Goal: Task Accomplishment & Management: Manage account settings

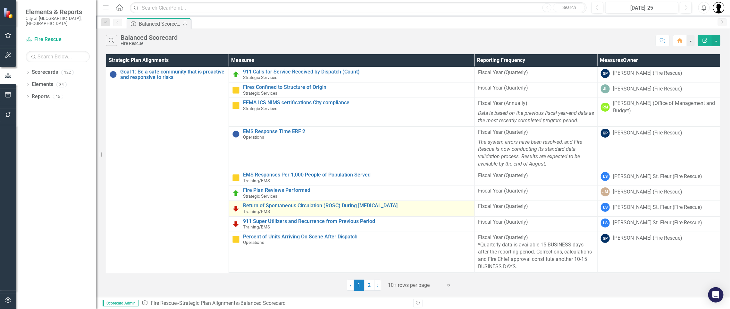
scroll to position [80, 0]
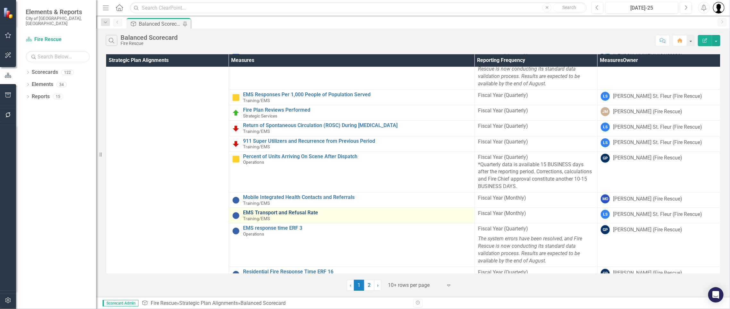
click at [290, 212] on link "EMS Transport and Refusal Rate" at bounding box center [357, 213] width 228 height 6
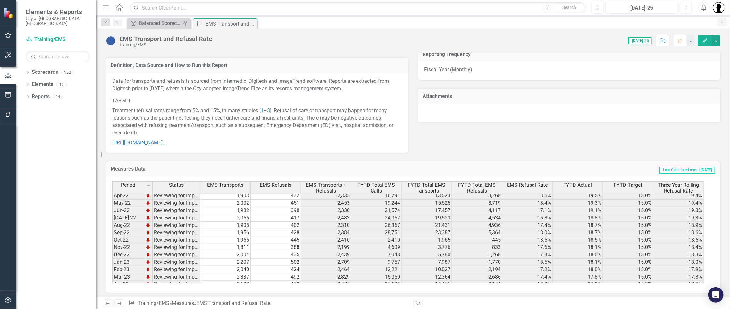
scroll to position [619, 0]
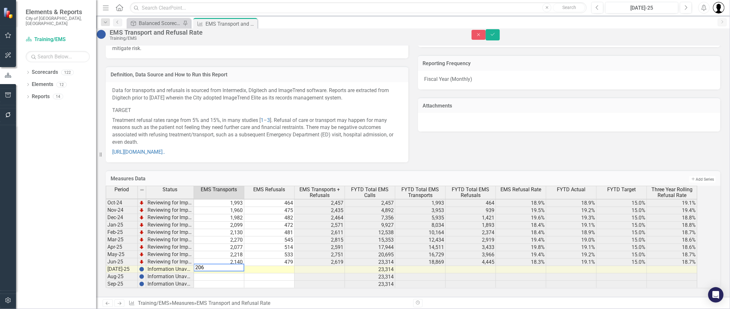
type textarea "2066"
type textarea "510"
click at [500, 38] on button "Save" at bounding box center [493, 34] width 14 height 11
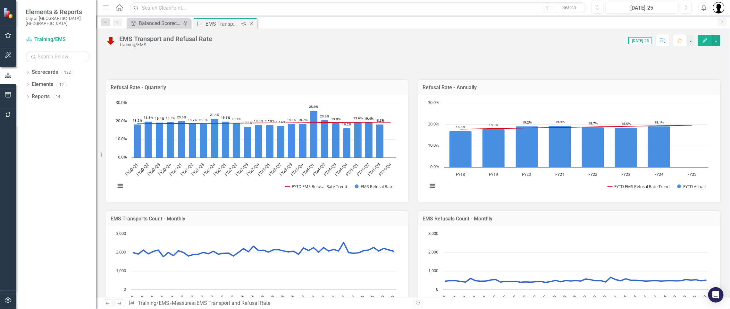
click at [252, 23] on icon "Close" at bounding box center [251, 23] width 6 height 5
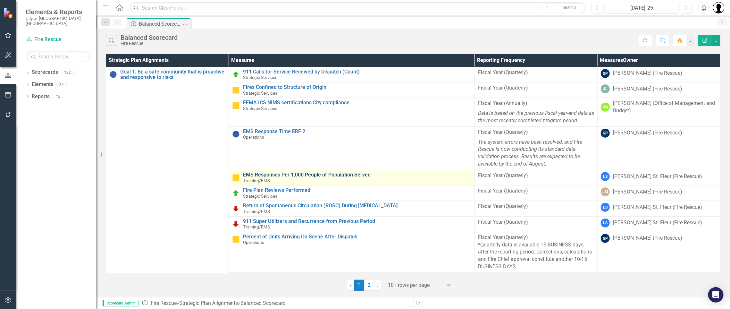
click at [315, 173] on link "EMS Responses Per 1,000 People of Population Served" at bounding box center [357, 175] width 228 height 6
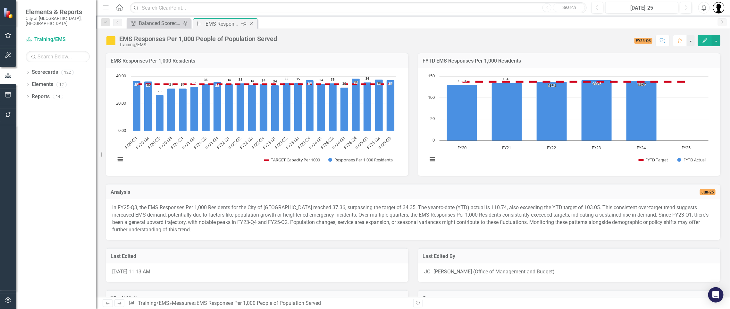
click at [251, 23] on icon at bounding box center [252, 24] width 4 height 4
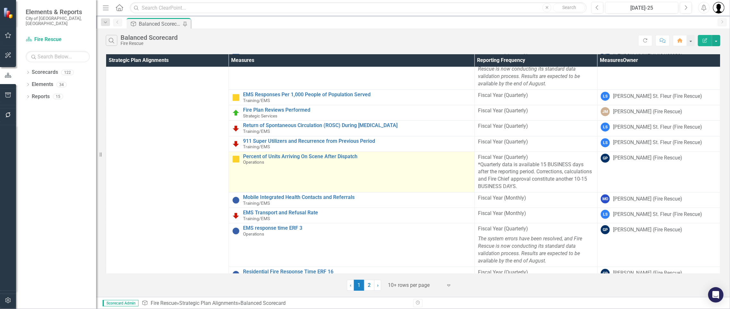
scroll to position [160, 0]
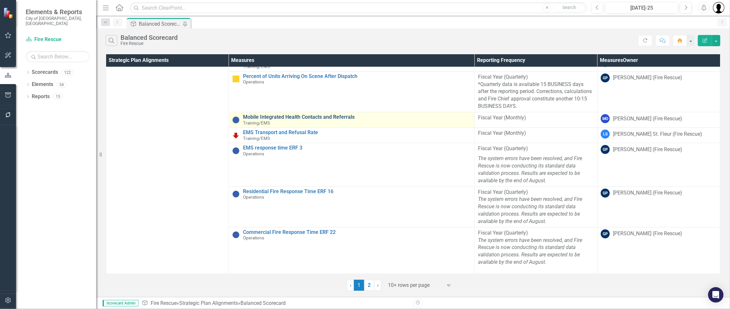
click at [301, 114] on link "Mobile Integrated Health Contacts and Referrals" at bounding box center [357, 117] width 228 height 6
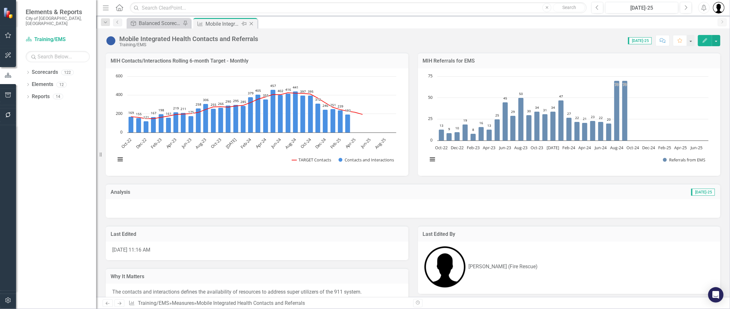
click at [252, 24] on icon "Close" at bounding box center [251, 23] width 6 height 5
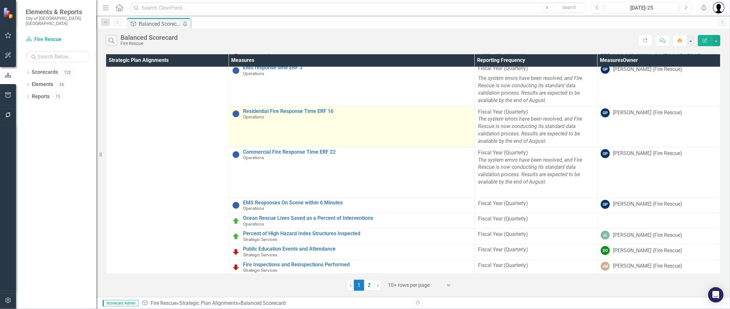
scroll to position [241, 0]
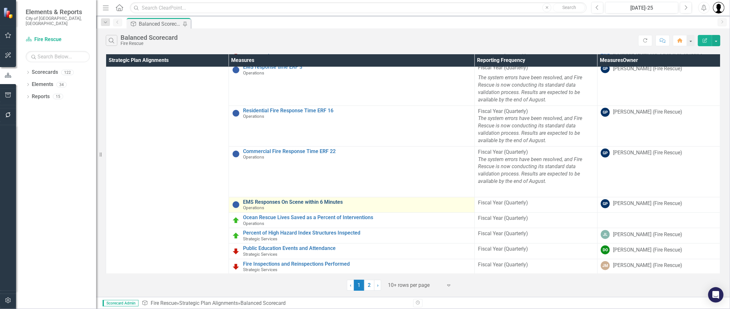
click at [295, 200] on link "EMS Responses On Scene within 6 Minutes" at bounding box center [357, 202] width 228 height 6
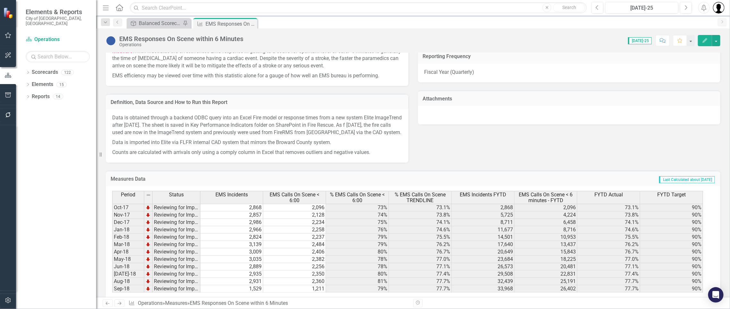
scroll to position [414, 0]
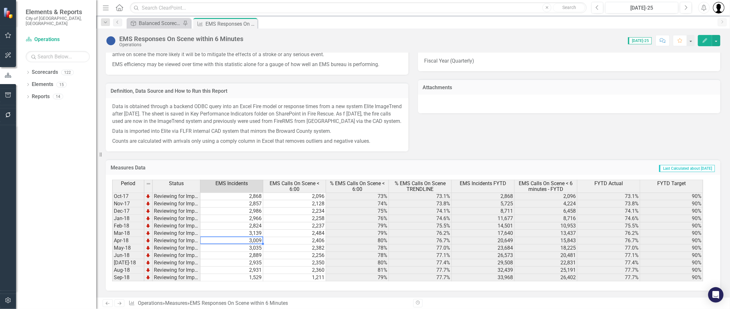
click at [230, 241] on td "3,009" at bounding box center [231, 240] width 63 height 7
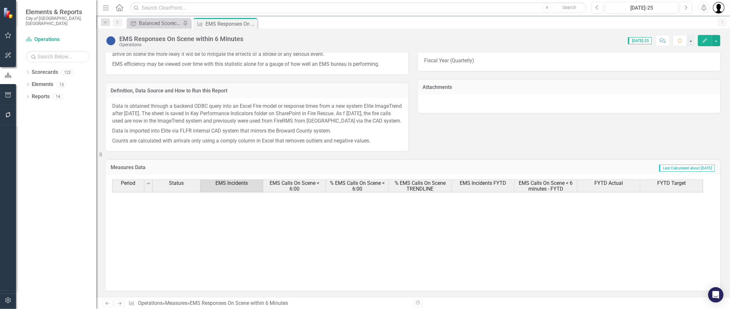
scroll to position [0, 0]
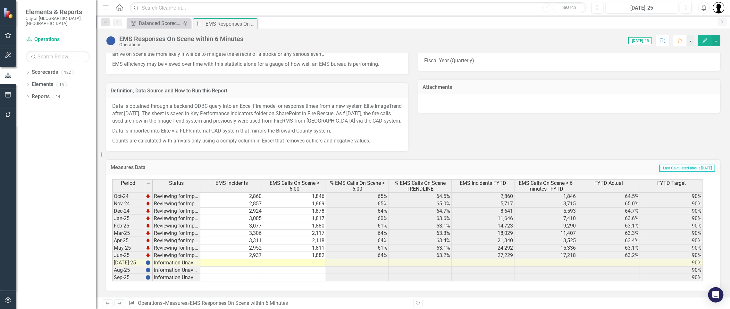
click at [164, 284] on div "Period Status EMS Incidents EMS Calls On Scene < 6:00 % EMS Calls On Scene < 6:…" at bounding box center [413, 232] width 615 height 116
click at [315, 260] on td at bounding box center [294, 262] width 63 height 7
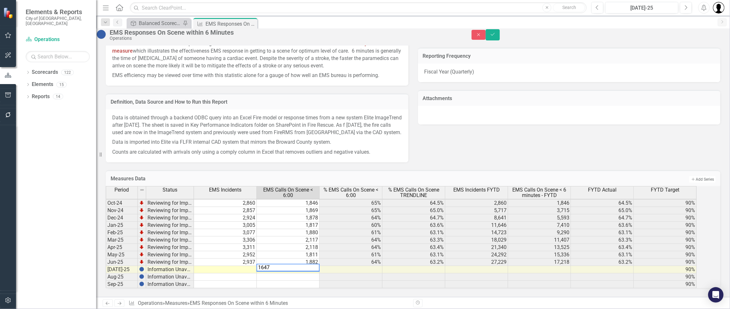
click at [250, 266] on td at bounding box center [225, 269] width 63 height 7
type textarea "2665"
click at [106, 278] on div "Period Status EMS Incidents EMS Calls On Scene < 6:00 % EMS Calls On Scene < 6:…" at bounding box center [106, 189] width 0 height 198
click at [312, 266] on td "1,647" at bounding box center [288, 269] width 63 height 7
click at [496, 37] on icon "Save" at bounding box center [493, 34] width 6 height 4
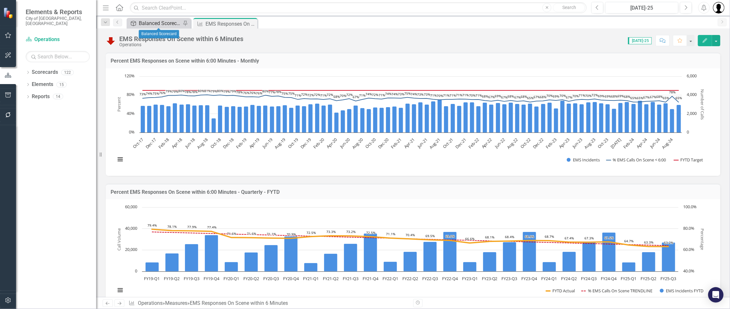
click at [171, 25] on div "Balanced Scorecard" at bounding box center [160, 23] width 42 height 8
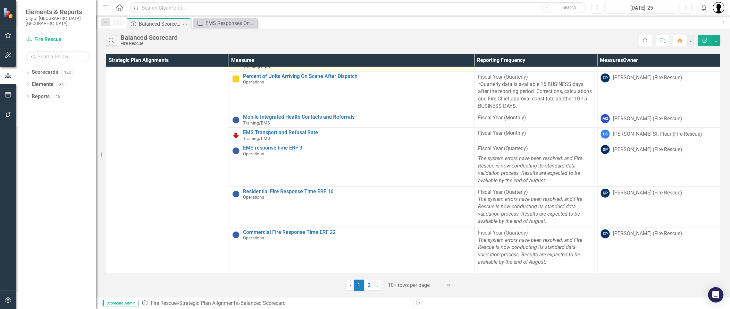
scroll to position [241, 0]
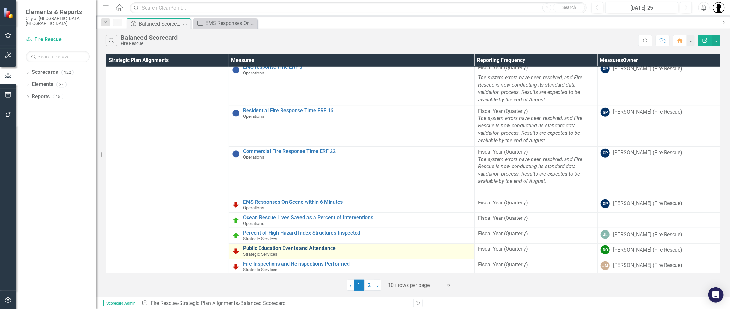
click at [299, 245] on link "Public Education Events and Attendance" at bounding box center [357, 248] width 228 height 6
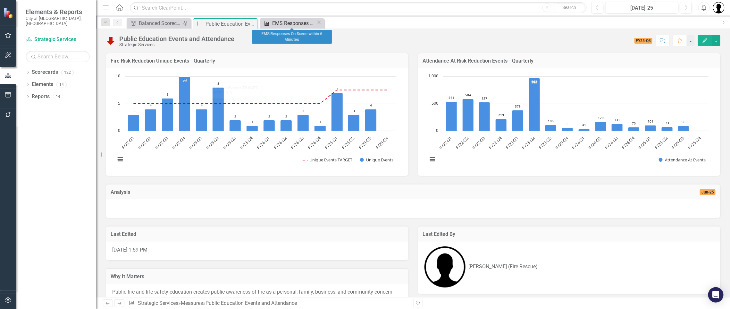
click at [296, 25] on div "EMS Responses On Scene within 6 Minutes" at bounding box center [294, 23] width 44 height 8
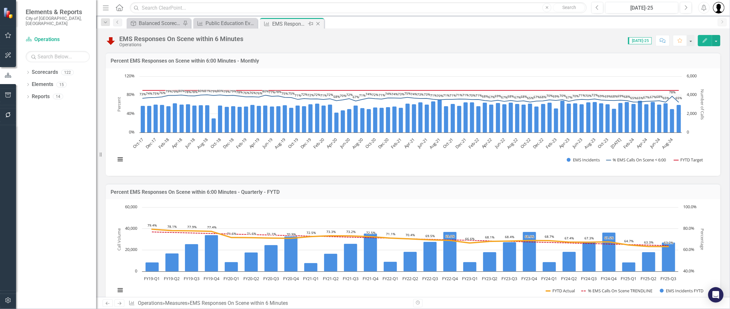
click at [319, 24] on icon "Close" at bounding box center [318, 23] width 6 height 5
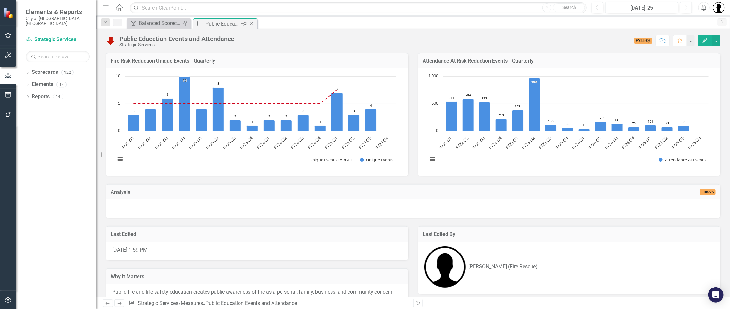
click at [252, 25] on icon "Close" at bounding box center [251, 23] width 6 height 5
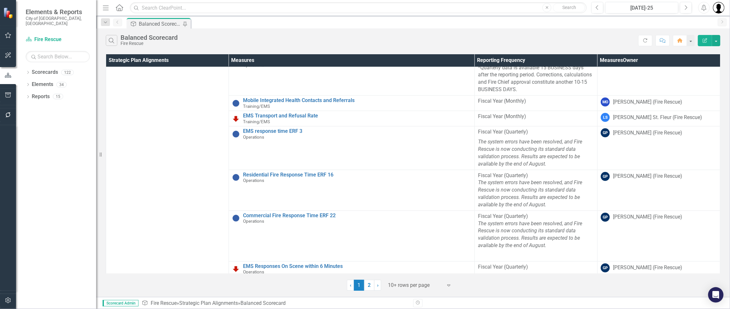
scroll to position [241, 0]
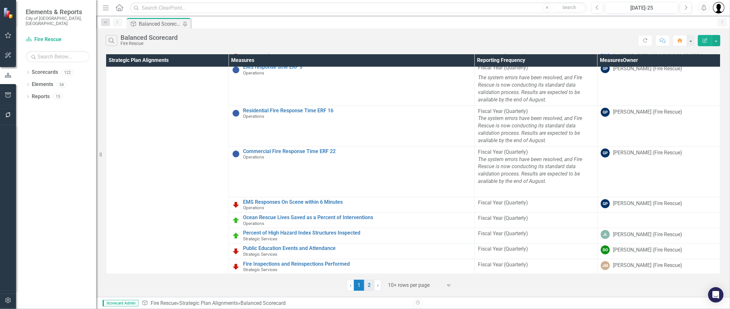
click at [371, 284] on link "2" at bounding box center [369, 285] width 10 height 11
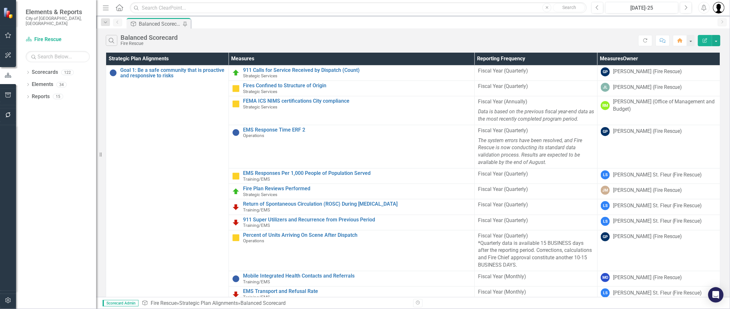
scroll to position [0, 0]
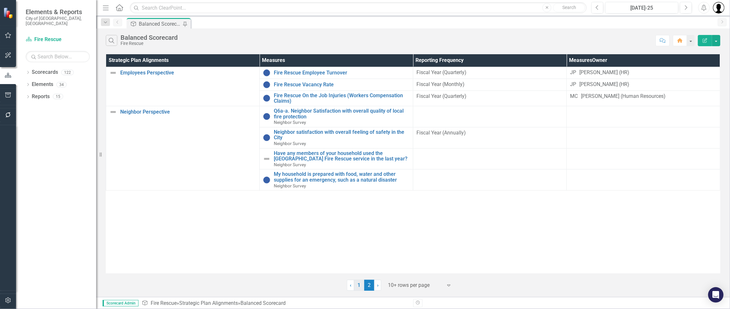
click at [357, 285] on link "1" at bounding box center [359, 285] width 10 height 11
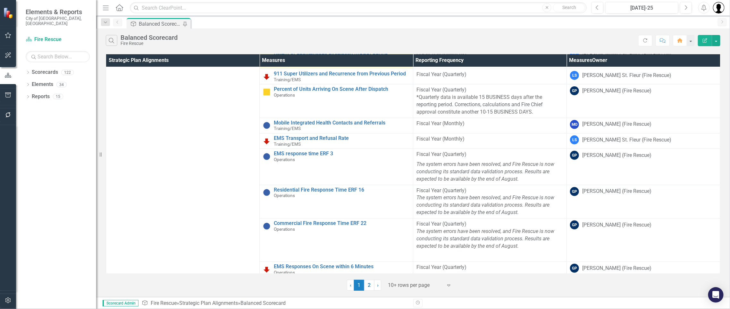
scroll to position [160, 0]
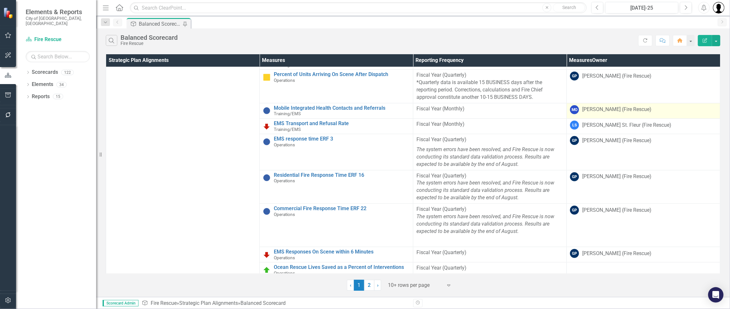
click at [633, 113] on div "[PERSON_NAME] (Fire Rescue)" at bounding box center [616, 109] width 69 height 7
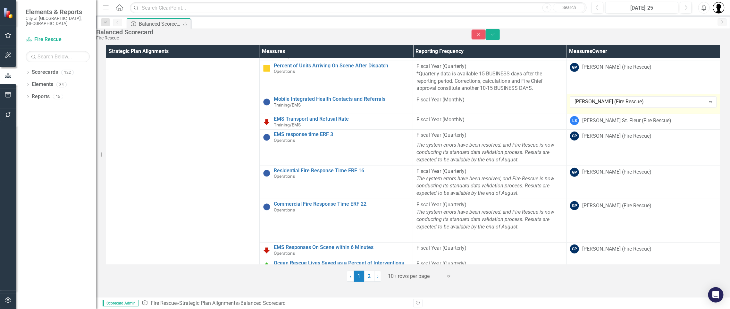
click at [633, 106] on div "[PERSON_NAME] (Fire Rescue)" at bounding box center [640, 101] width 131 height 7
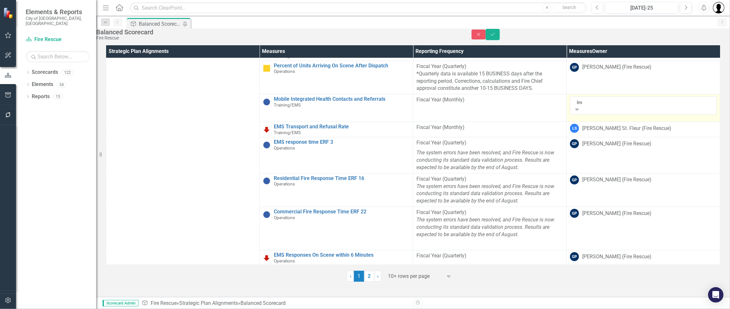
scroll to position [0, 0]
type input "lesl"
click at [63, 308] on span "Lesl y St. Fleur (Fire Rescue)" at bounding box center [31, 312] width 63 height 6
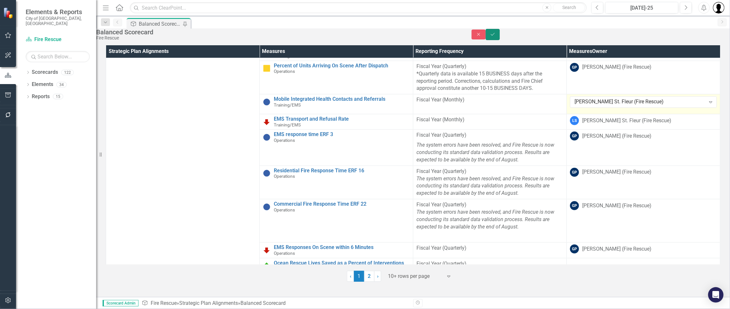
click at [500, 38] on button "Save" at bounding box center [493, 34] width 14 height 11
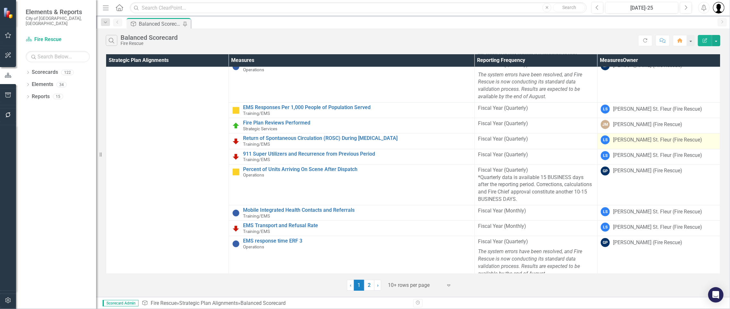
scroll to position [80, 0]
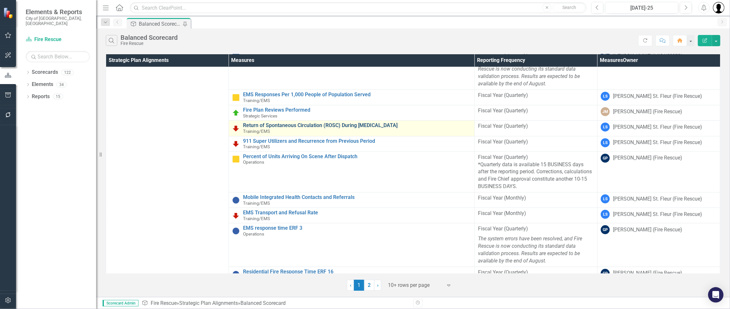
click at [352, 125] on link "Return of Spontaneous Circulation (ROSC) During [MEDICAL_DATA]" at bounding box center [357, 125] width 228 height 6
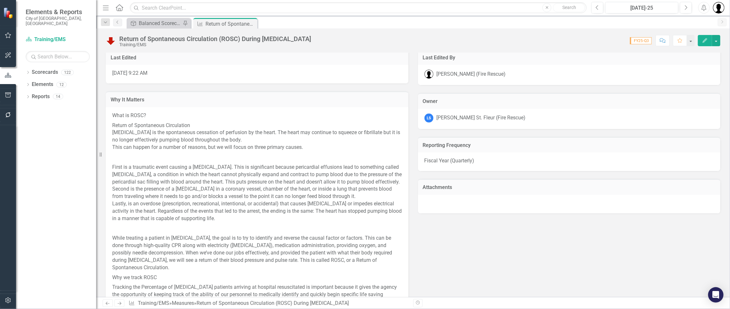
scroll to position [34, 0]
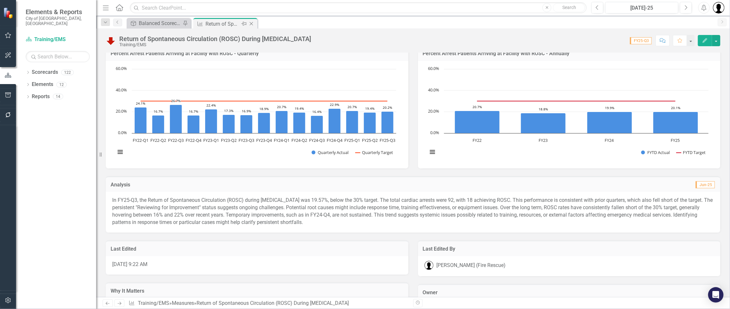
click at [253, 24] on icon "Close" at bounding box center [251, 23] width 6 height 5
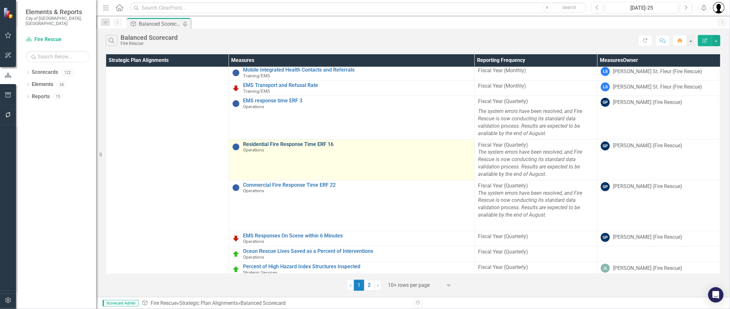
scroll to position [241, 0]
